Goal: Task Accomplishment & Management: Manage account settings

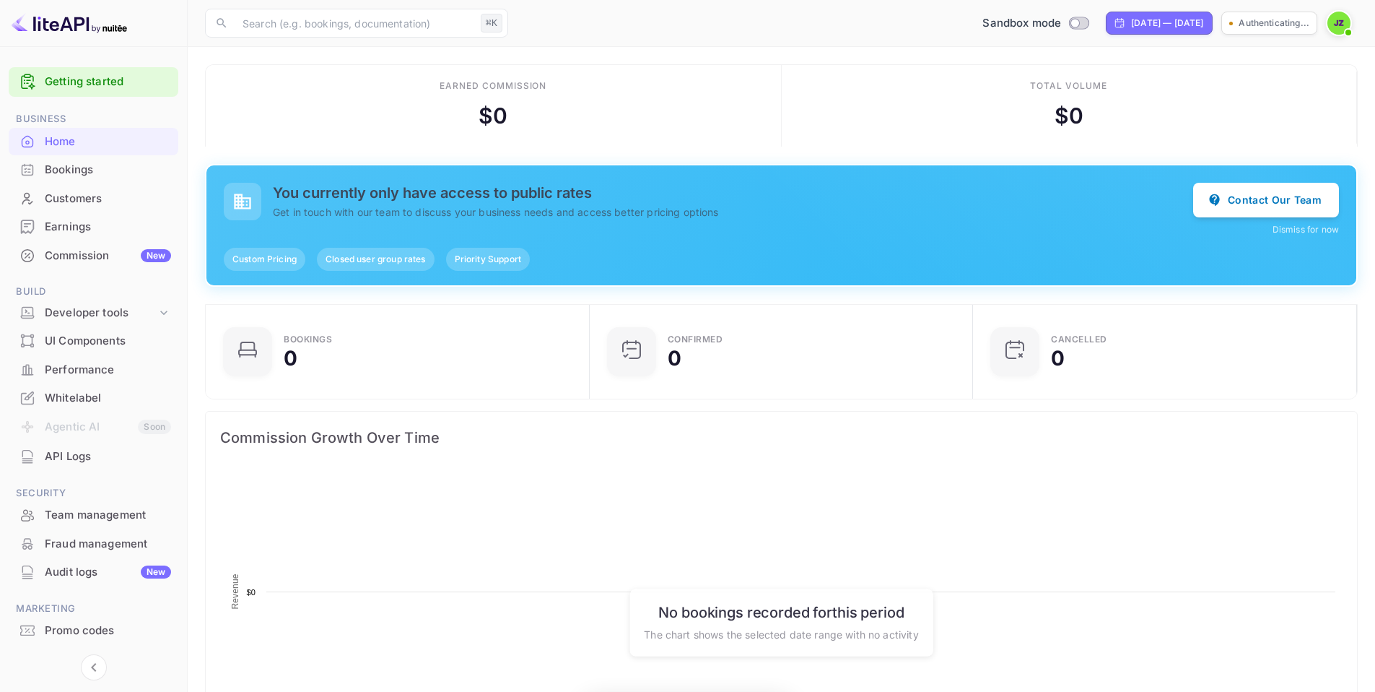
scroll to position [12, 12]
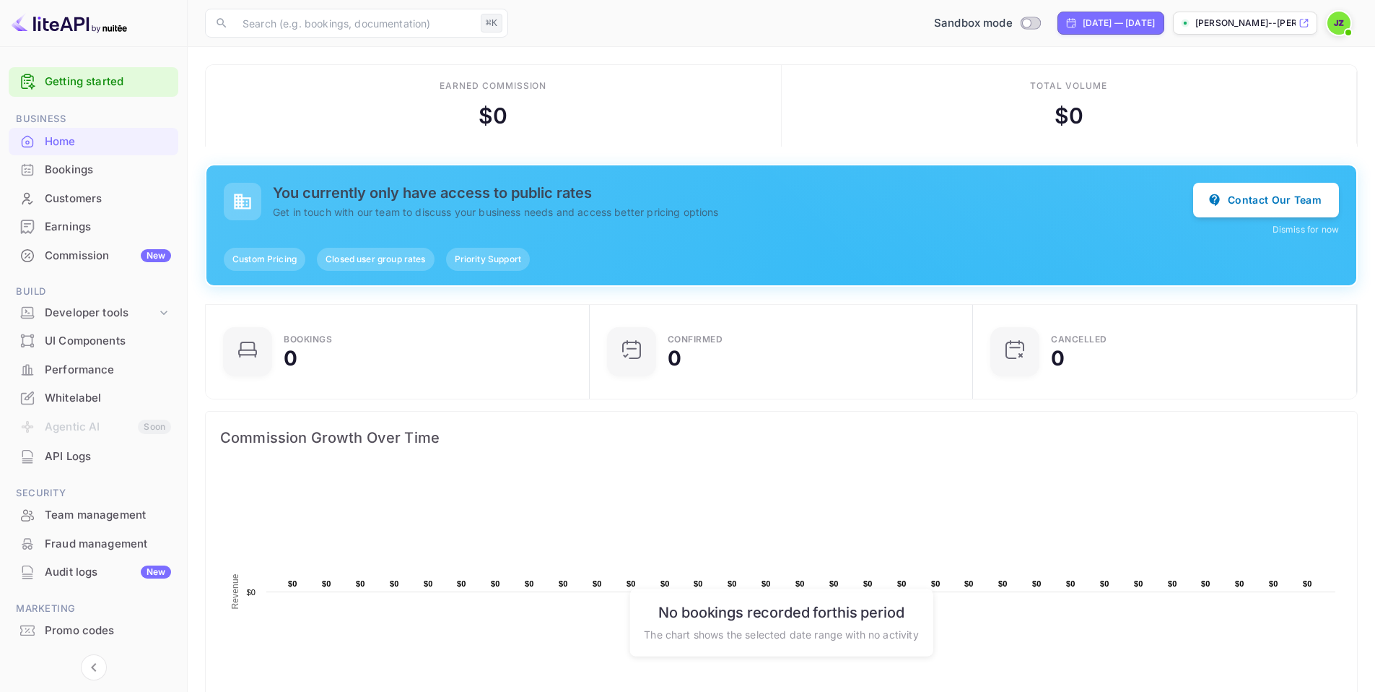
click at [1244, 32] on div "[PERSON_NAME]--[PERSON_NAME]--24e4x.n..." at bounding box center [1245, 23] width 144 height 23
click at [1341, 25] on img at bounding box center [1339, 23] width 23 height 23
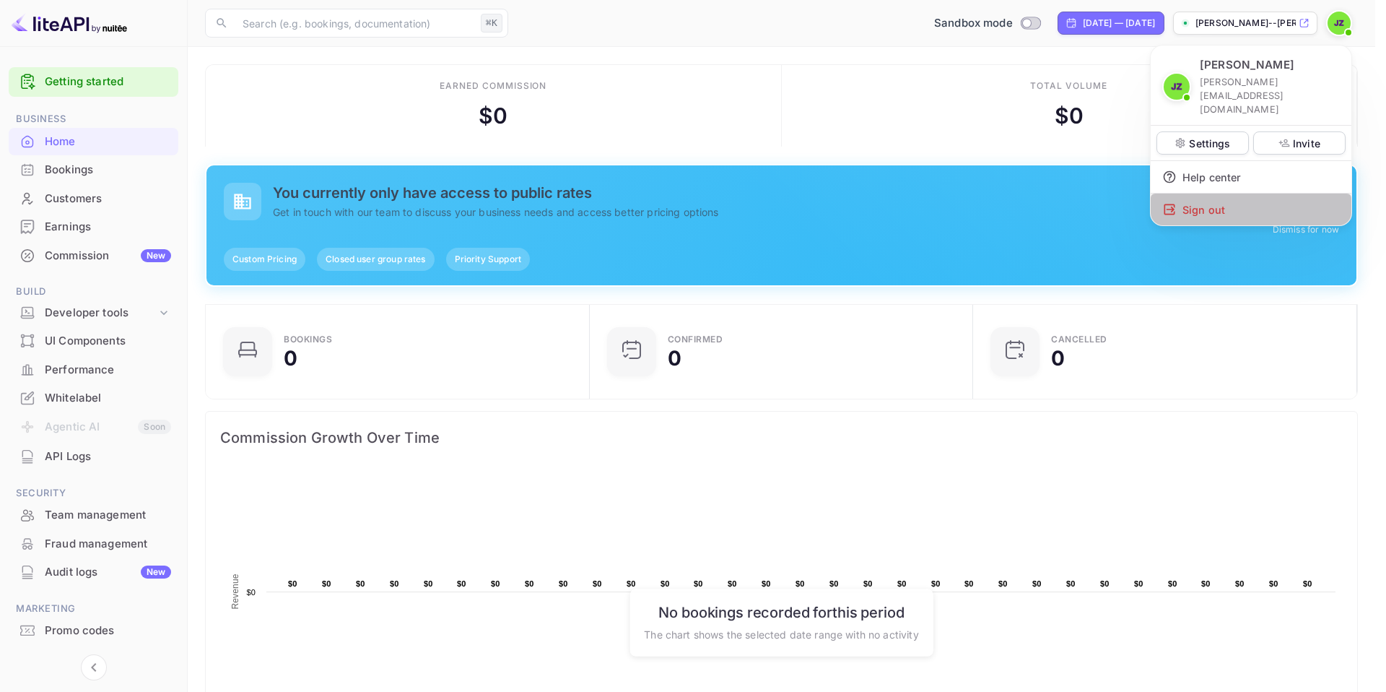
click at [1190, 193] on div "Sign out" at bounding box center [1251, 209] width 201 height 32
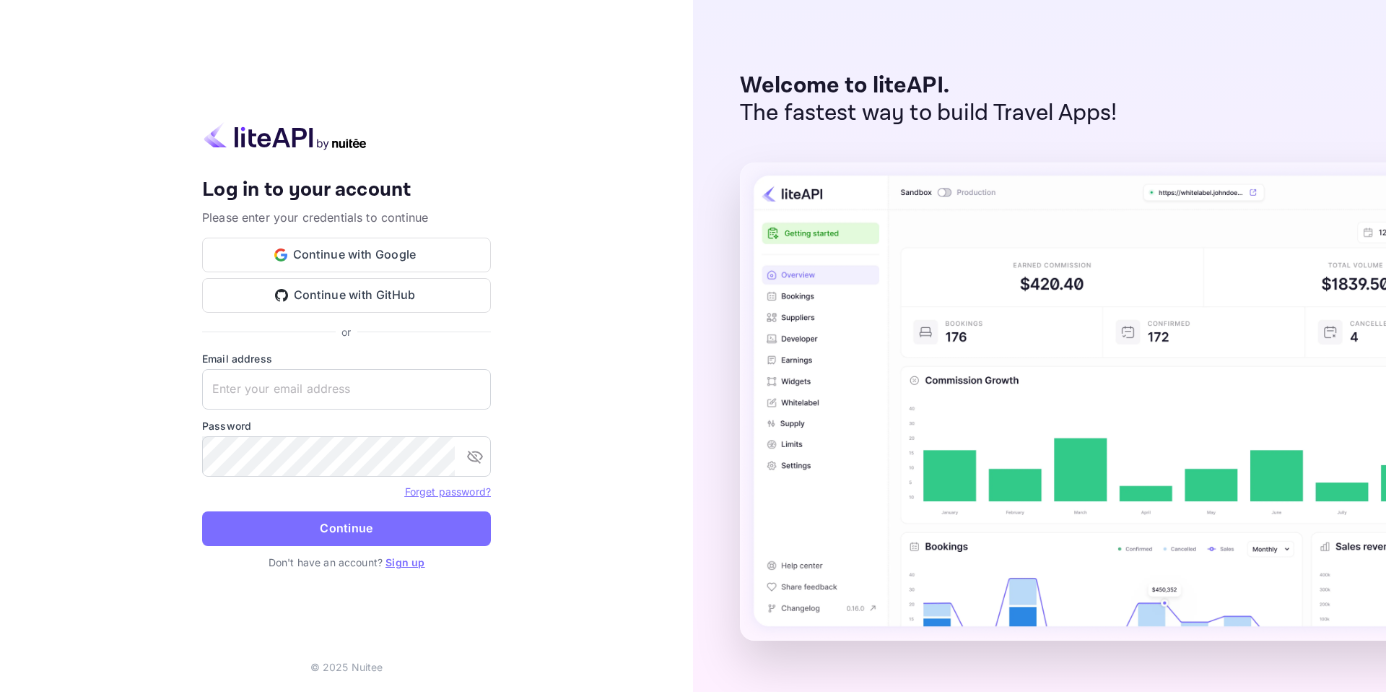
click at [333, 409] on form "Email address ​ Password ​ Forget password? Continue" at bounding box center [346, 453] width 289 height 204
click at [335, 394] on input "text" at bounding box center [346, 389] width 289 height 40
type input "[PERSON_NAME][EMAIL_ADDRESS][DOMAIN_NAME]"
click at [461, 488] on link "Forget password?" at bounding box center [448, 491] width 86 height 12
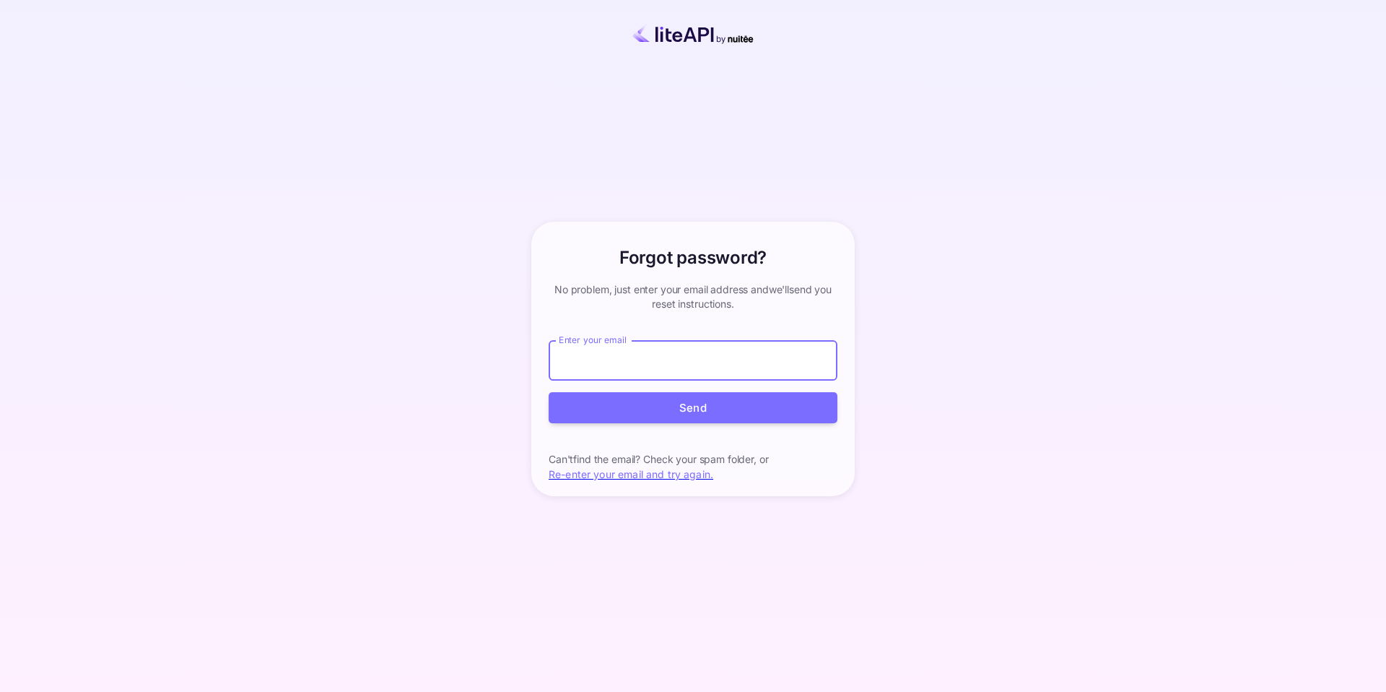
type input "[PERSON_NAME][EMAIL_ADDRESS][DOMAIN_NAME]"
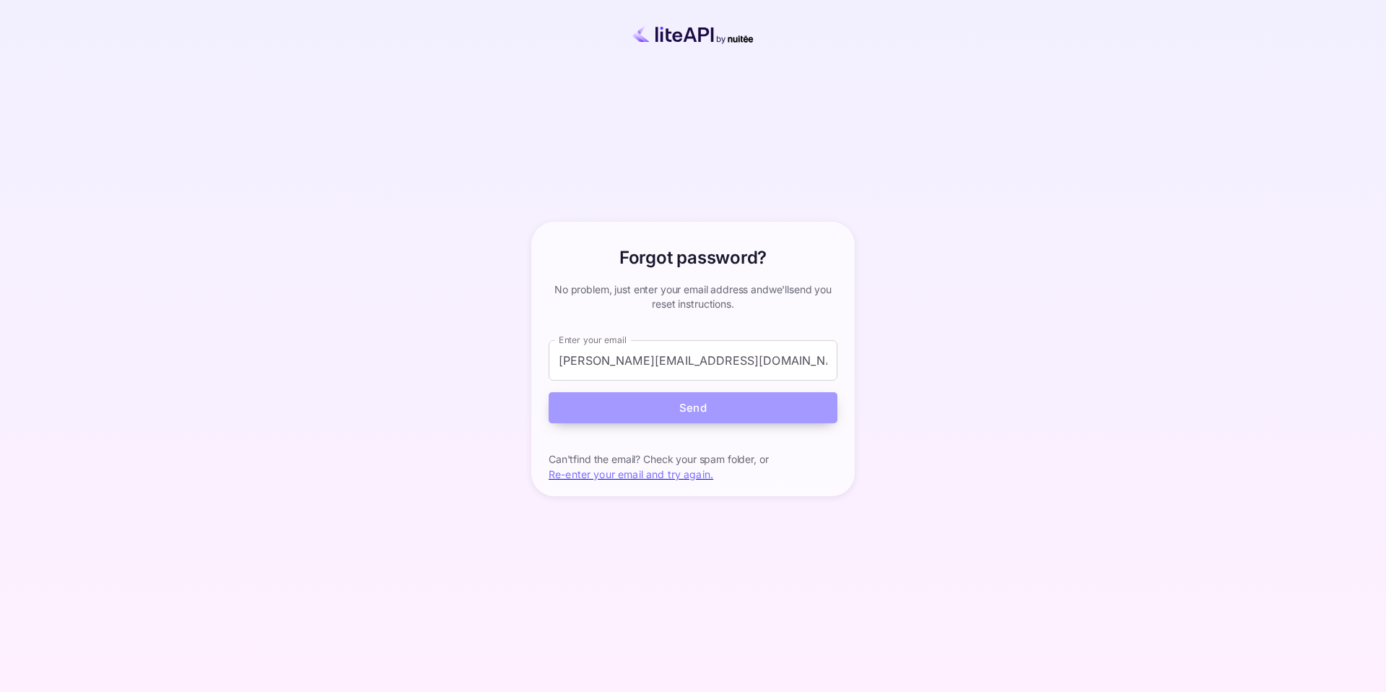
click at [693, 414] on button "Send" at bounding box center [693, 407] width 289 height 31
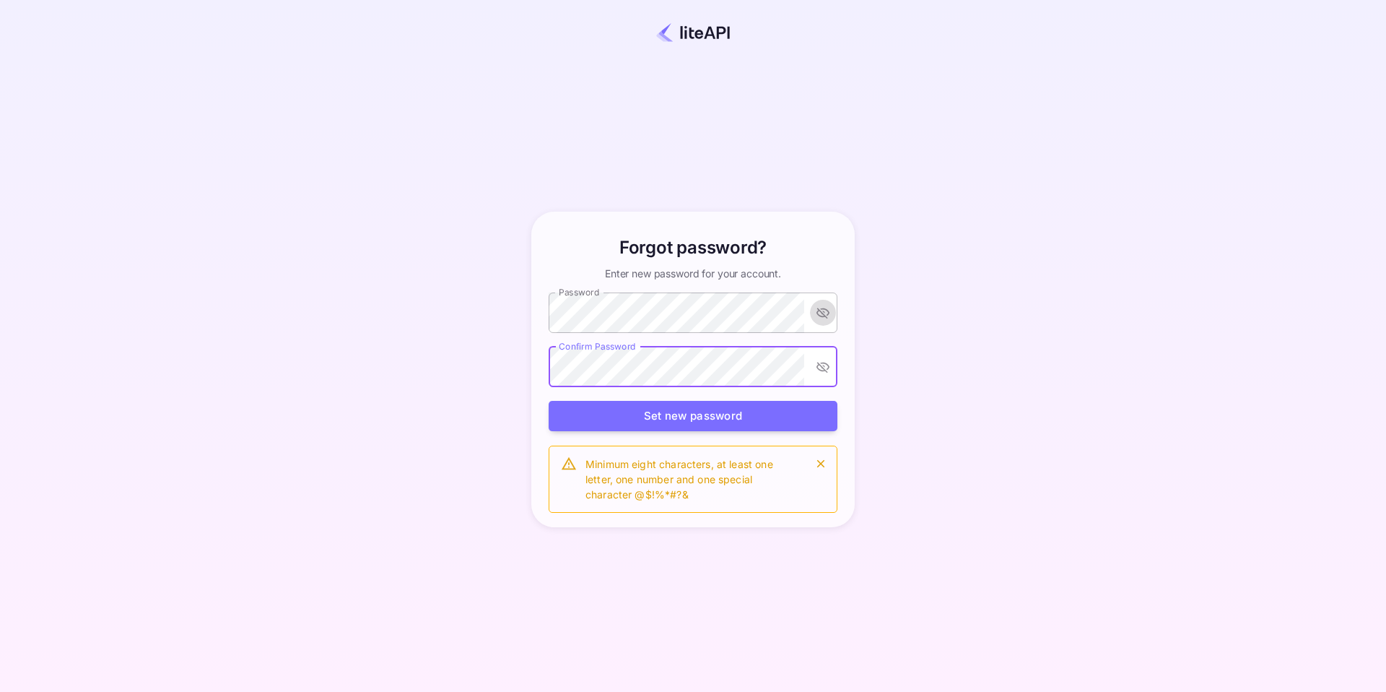
click at [816, 321] on button "toggle password visibility" at bounding box center [823, 313] width 26 height 26
click at [820, 318] on icon "toggle password visibility" at bounding box center [823, 312] width 14 height 14
click at [829, 425] on button "Set new password" at bounding box center [693, 416] width 289 height 31
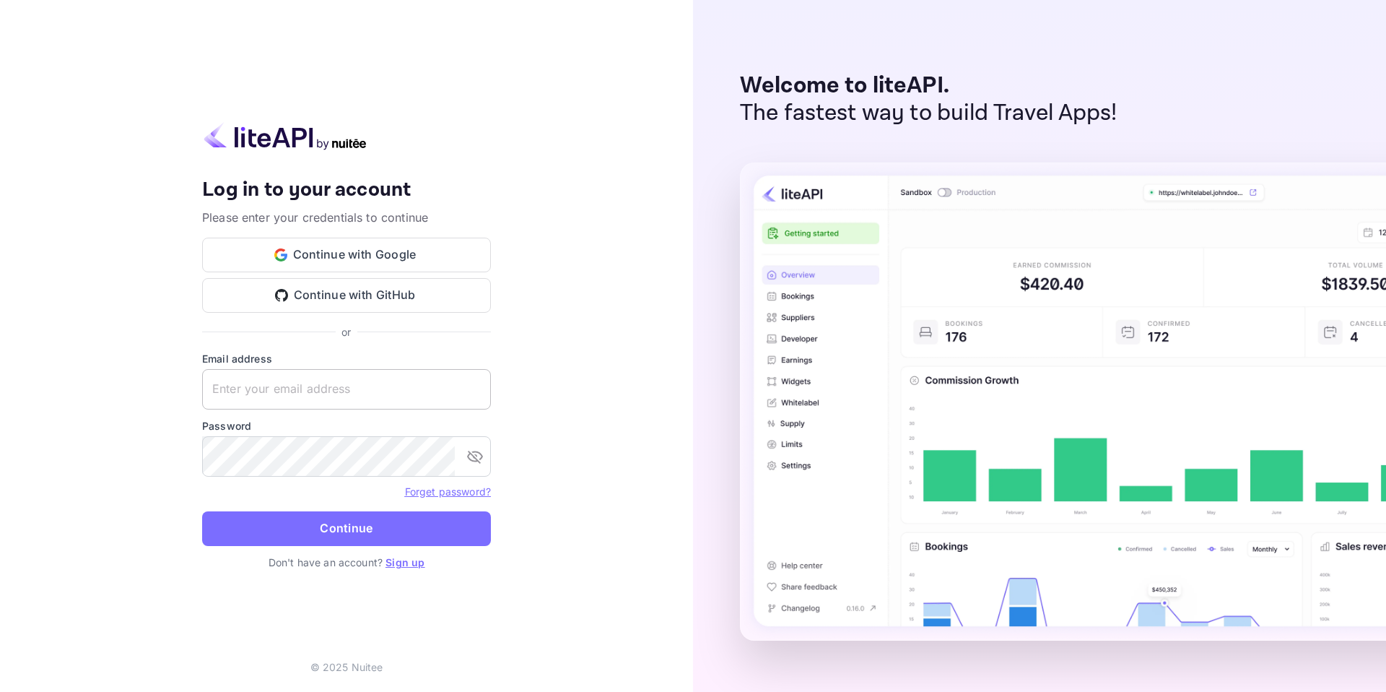
click at [339, 396] on input "text" at bounding box center [346, 389] width 289 height 40
type input "[PERSON_NAME][EMAIL_ADDRESS][DOMAIN_NAME]"
click at [259, 486] on form "Email address j.zamora@nuitee.com ​ Password ​ Forget password? Continue" at bounding box center [346, 453] width 289 height 204
click at [432, 491] on link "Forget password?" at bounding box center [448, 491] width 86 height 12
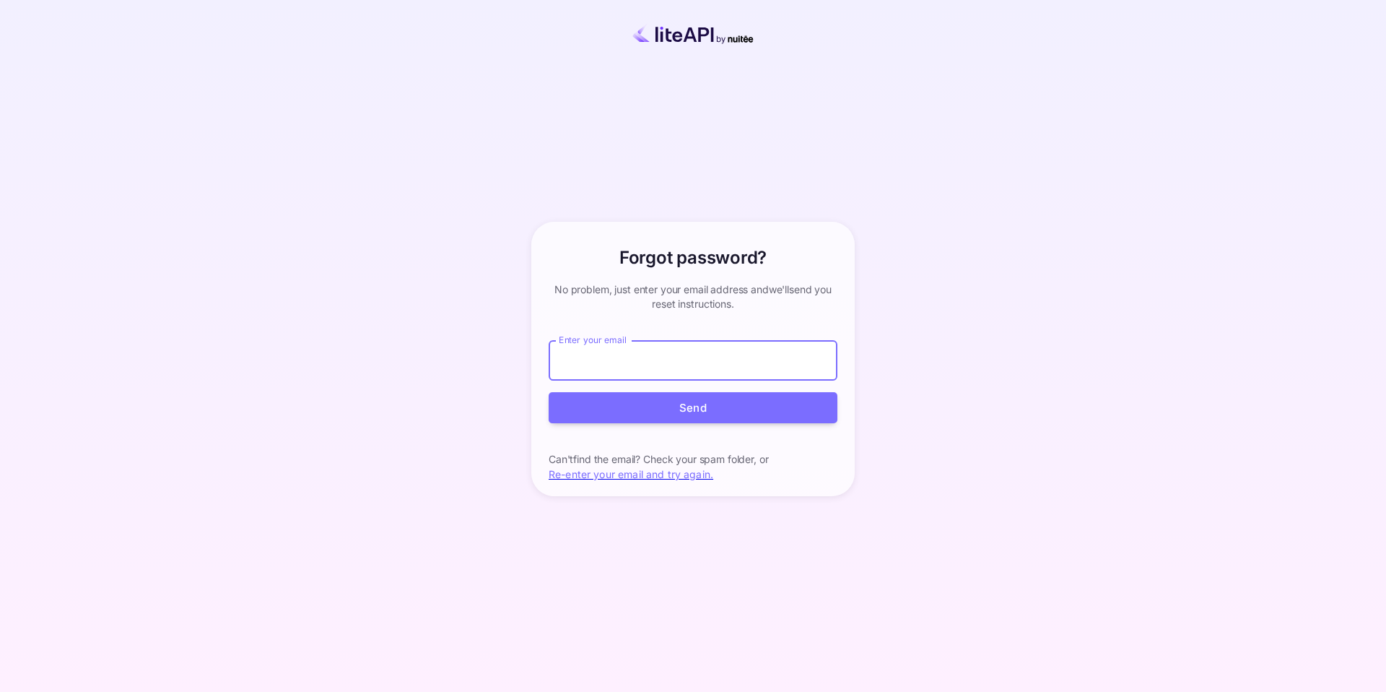
type input "[PERSON_NAME][EMAIL_ADDRESS][DOMAIN_NAME]"
click at [693, 406] on button "Send" at bounding box center [693, 407] width 289 height 31
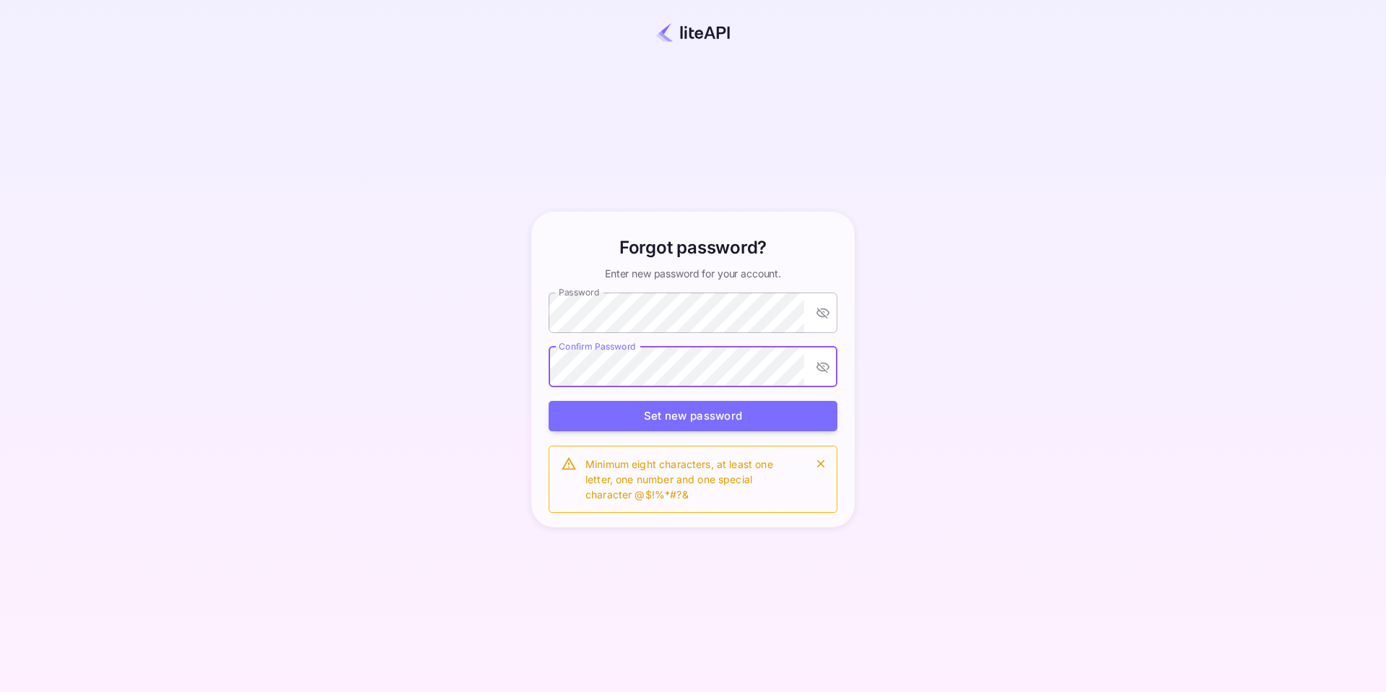
click at [830, 310] on button "toggle password visibility" at bounding box center [823, 313] width 26 height 26
click at [827, 311] on icon "toggle password visibility" at bounding box center [823, 312] width 14 height 14
click at [802, 418] on button "Set new password" at bounding box center [693, 416] width 289 height 31
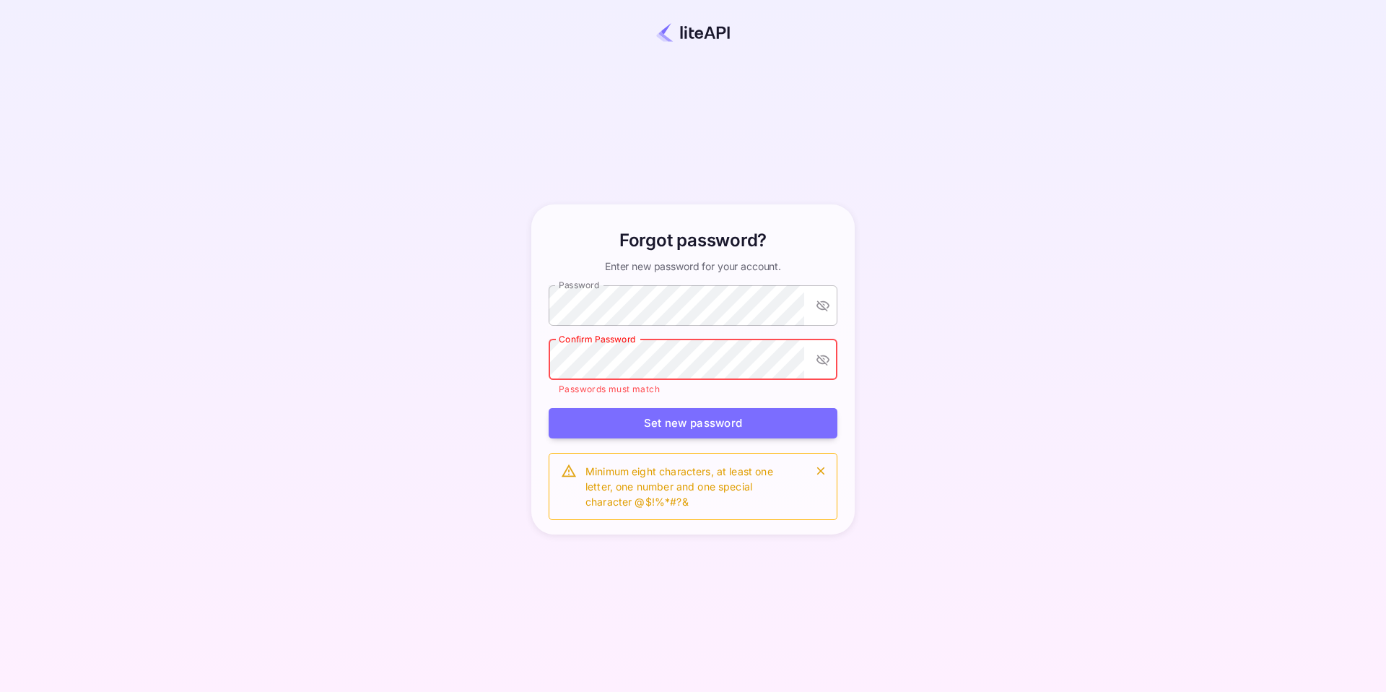
drag, startPoint x: 811, startPoint y: 306, endPoint x: 834, endPoint y: 302, distance: 22.8
click at [818, 305] on button "toggle password visibility" at bounding box center [823, 305] width 26 height 26
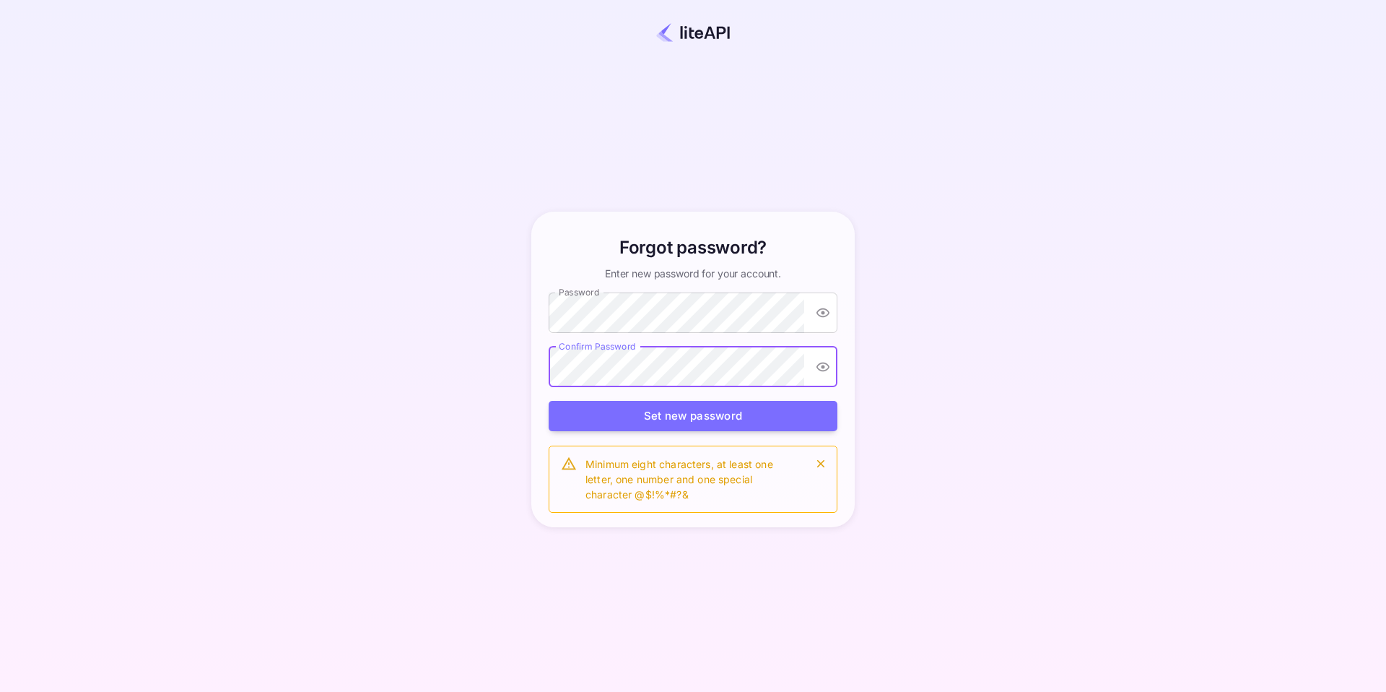
click at [549, 401] on button "Set new password" at bounding box center [693, 416] width 289 height 31
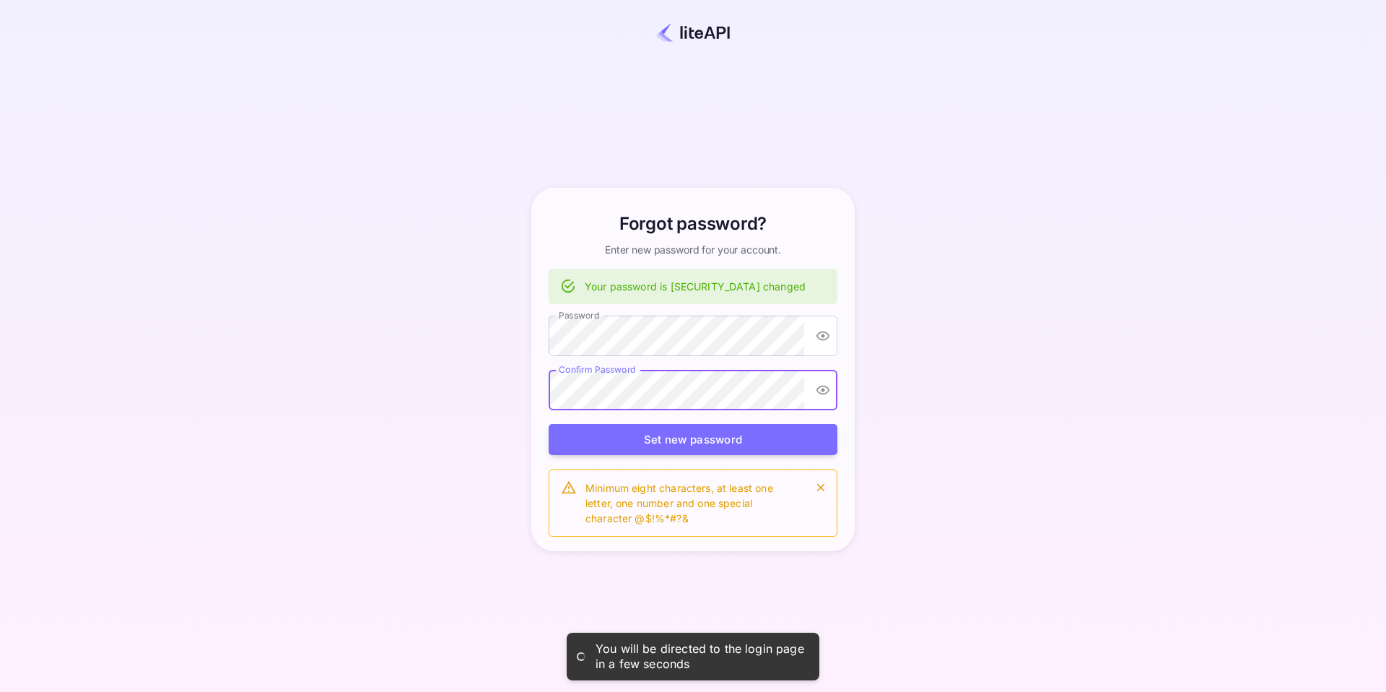
click at [821, 388] on icon "toggle password visibility" at bounding box center [822, 389] width 13 height 9
